Goal: Task Accomplishment & Management: Manage account settings

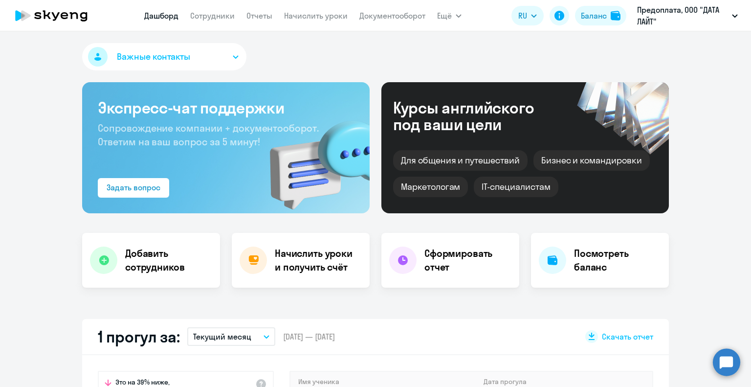
select select "30"
click at [161, 15] on link "Дашборд" at bounding box center [161, 16] width 34 height 10
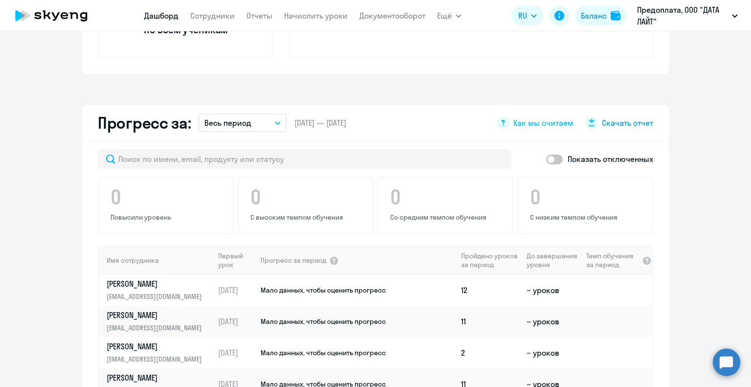
scroll to position [489, 0]
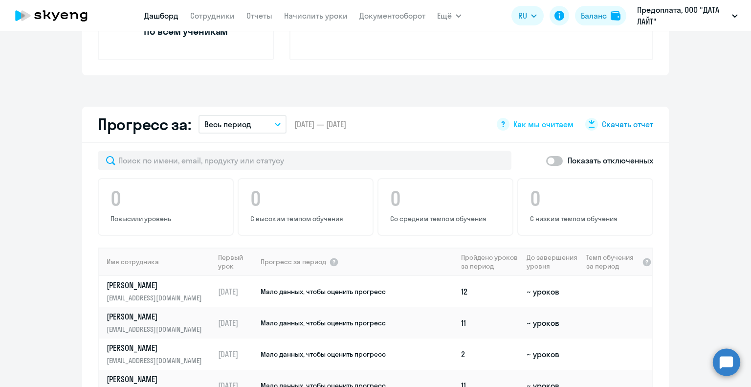
click at [612, 123] on span "Скачать отчет" at bounding box center [627, 124] width 51 height 11
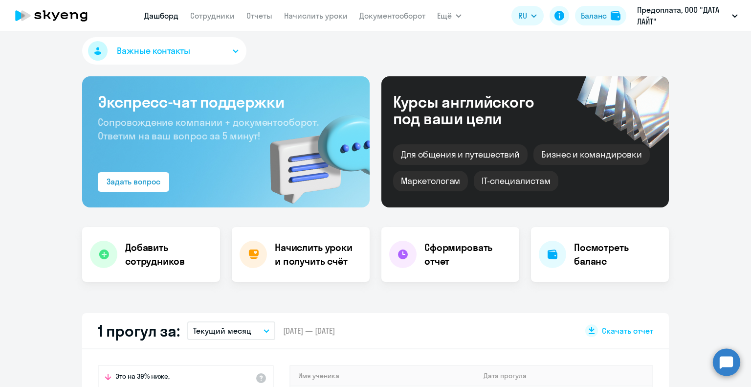
scroll to position [0, 0]
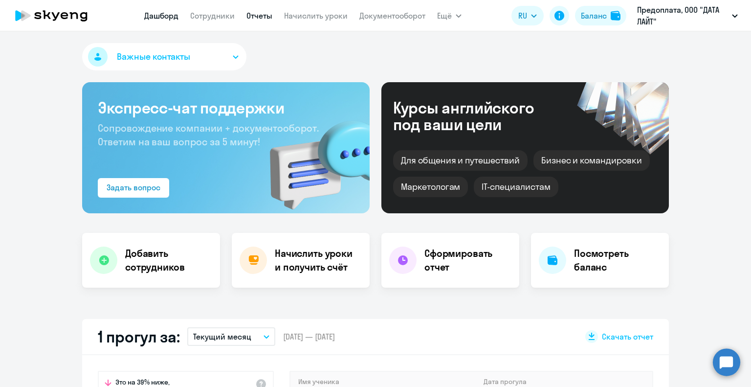
click at [255, 18] on link "Отчеты" at bounding box center [259, 16] width 26 height 10
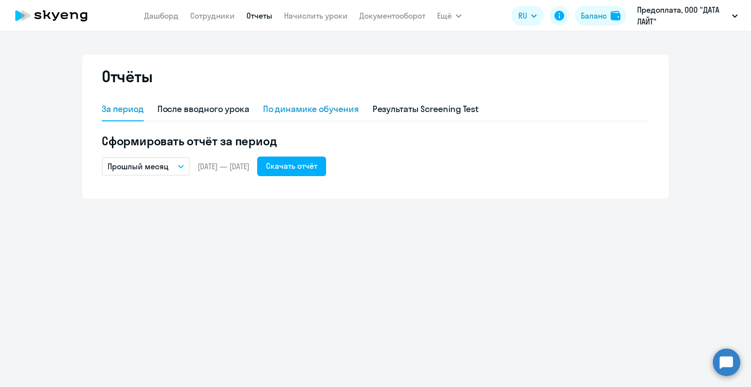
click at [314, 111] on div "По динамике обучения" at bounding box center [311, 109] width 96 height 13
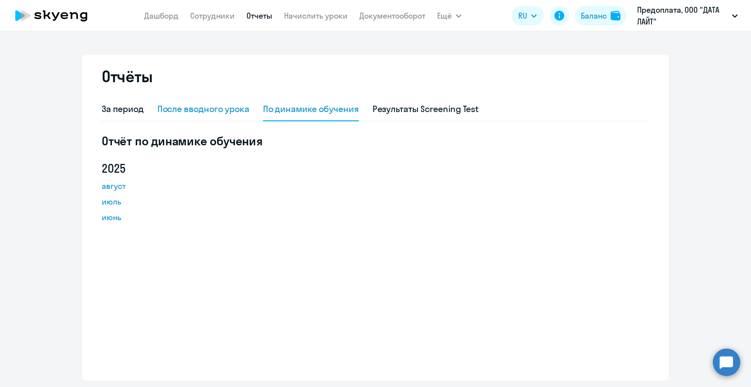
click at [213, 107] on div "После вводного урока" at bounding box center [203, 109] width 92 height 13
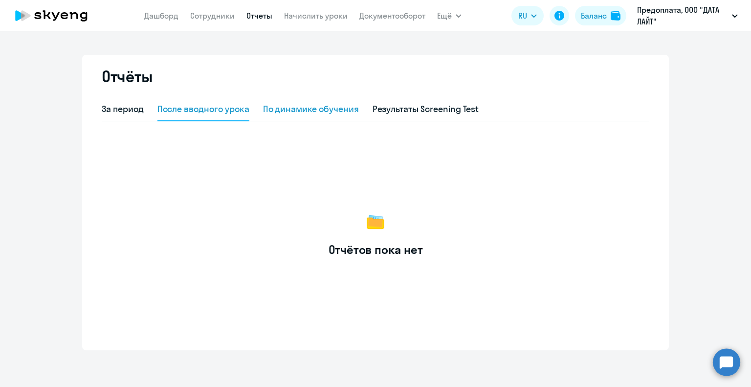
click at [286, 110] on div "По динамике обучения" at bounding box center [311, 109] width 96 height 13
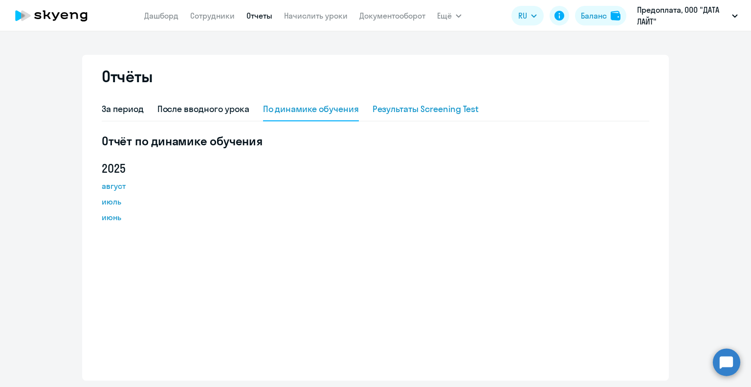
click at [446, 109] on div "Результаты Screening Test" at bounding box center [426, 109] width 107 height 13
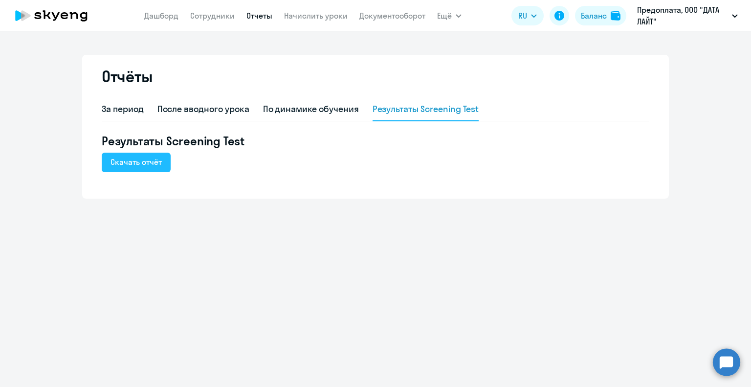
click at [149, 162] on div "Скачать отчёт" at bounding box center [136, 162] width 51 height 12
click at [129, 109] on div "За период" at bounding box center [123, 109] width 42 height 13
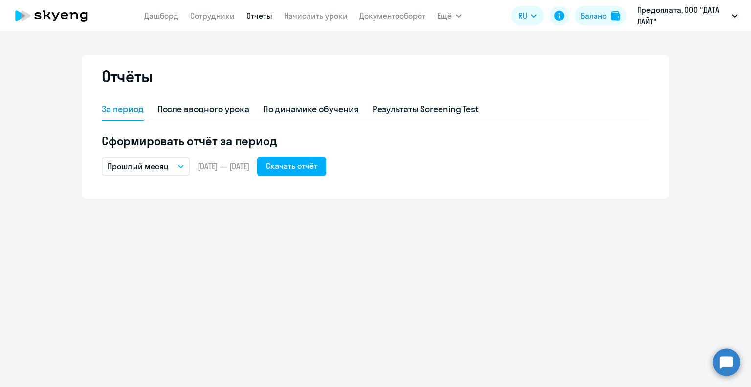
click at [146, 164] on p "Прошлый месяц" at bounding box center [138, 166] width 61 height 12
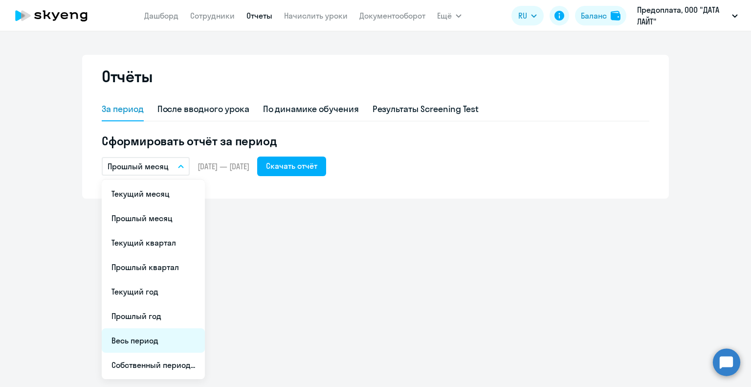
click at [146, 335] on li "Весь период" at bounding box center [153, 340] width 103 height 24
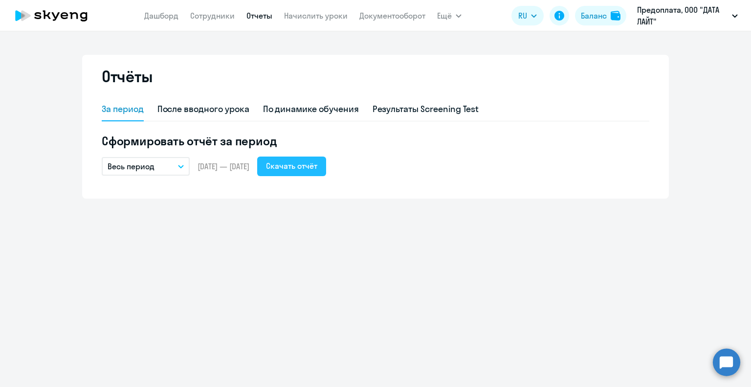
click at [322, 159] on button "Скачать отчёт" at bounding box center [291, 166] width 69 height 20
click at [201, 10] on app-menu-item-link "Сотрудники" at bounding box center [212, 16] width 44 height 12
click at [201, 17] on link "Сотрудники" at bounding box center [212, 16] width 44 height 10
select select "30"
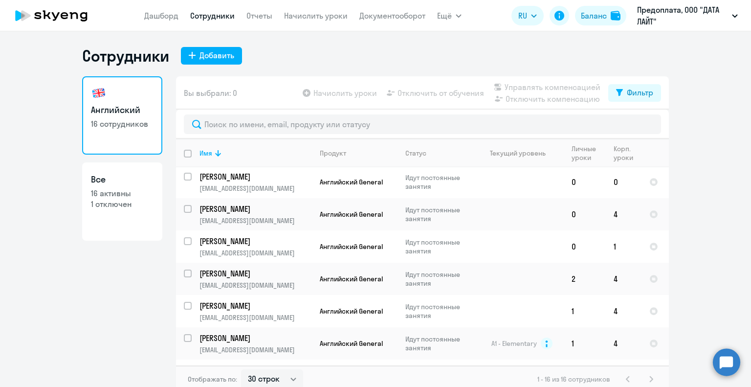
scroll to position [196, 0]
click at [184, 212] on input "select row 2645783" at bounding box center [194, 214] width 20 height 20
checkbox input "true"
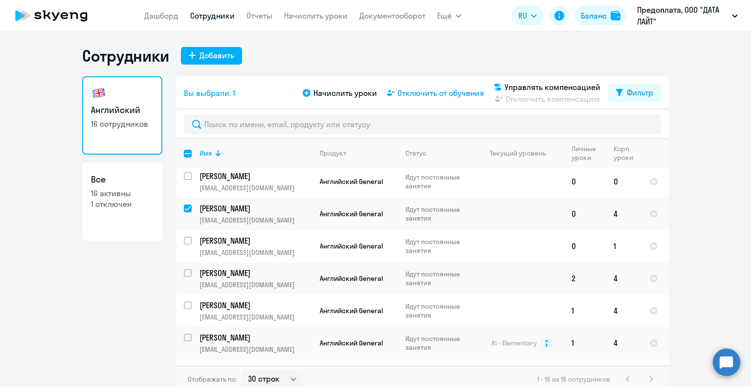
click at [417, 93] on span "Отключить от обучения" at bounding box center [441, 93] width 87 height 12
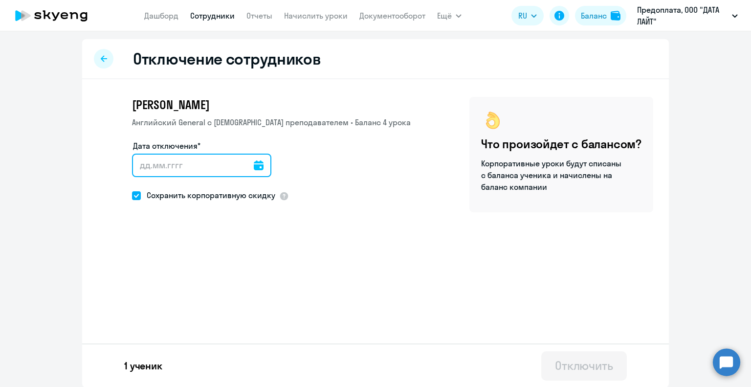
click at [145, 161] on input "Дата отключения*" at bounding box center [201, 165] width 139 height 23
click at [254, 166] on icon at bounding box center [259, 165] width 10 height 10
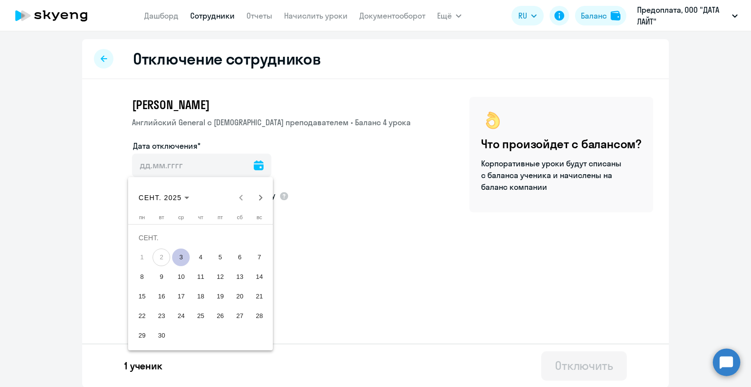
click at [162, 256] on span "2" at bounding box center [162, 257] width 18 height 18
click at [181, 255] on span "3" at bounding box center [181, 257] width 18 height 18
type input "[DATE]"
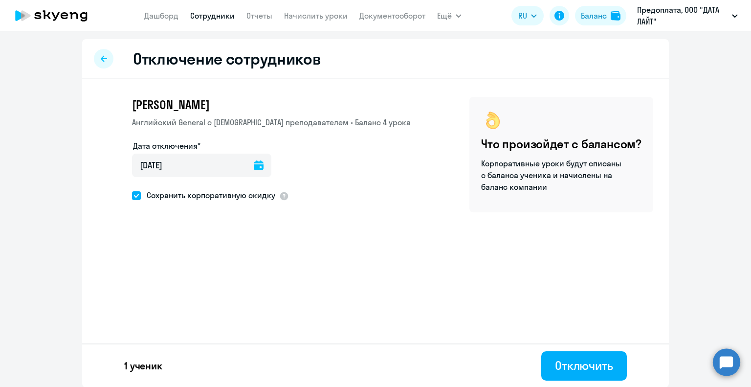
click at [254, 162] on icon at bounding box center [259, 165] width 10 height 10
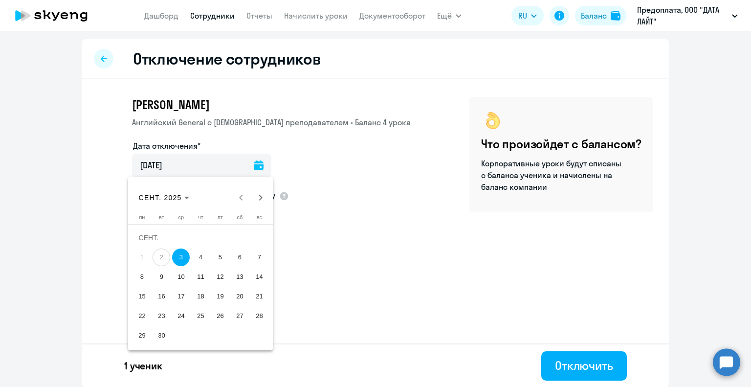
click at [160, 254] on span "2" at bounding box center [162, 257] width 18 height 18
click at [181, 256] on span "3" at bounding box center [181, 257] width 18 height 18
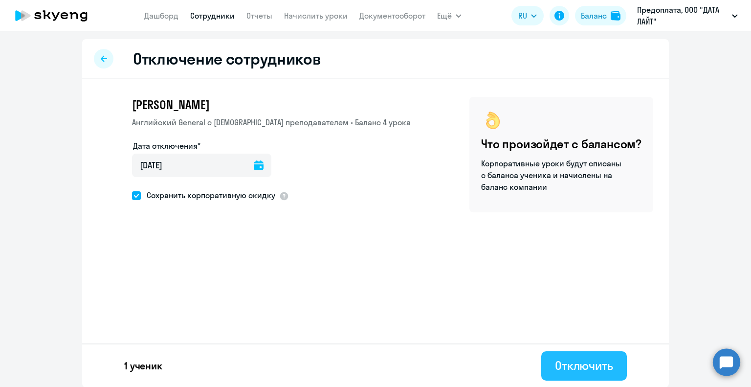
click at [584, 370] on div "Отключить" at bounding box center [584, 365] width 58 height 16
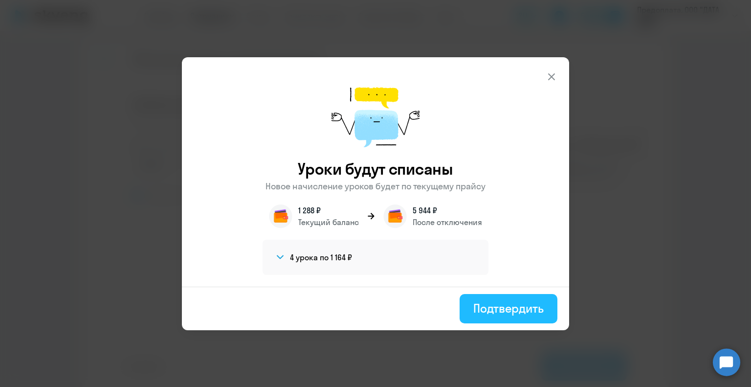
click at [485, 311] on div "Подтвердить" at bounding box center [508, 308] width 70 height 16
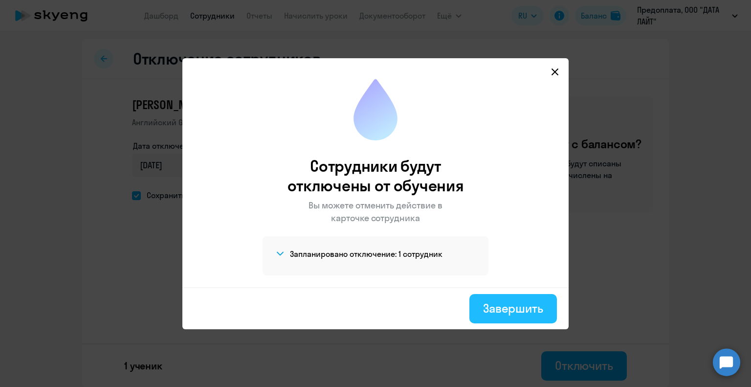
click at [505, 305] on div "Завершить" at bounding box center [513, 308] width 60 height 16
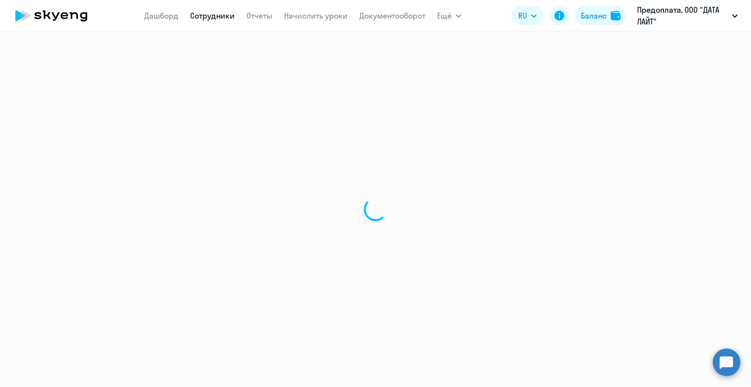
select select "30"
